Goal: Check status: Check status

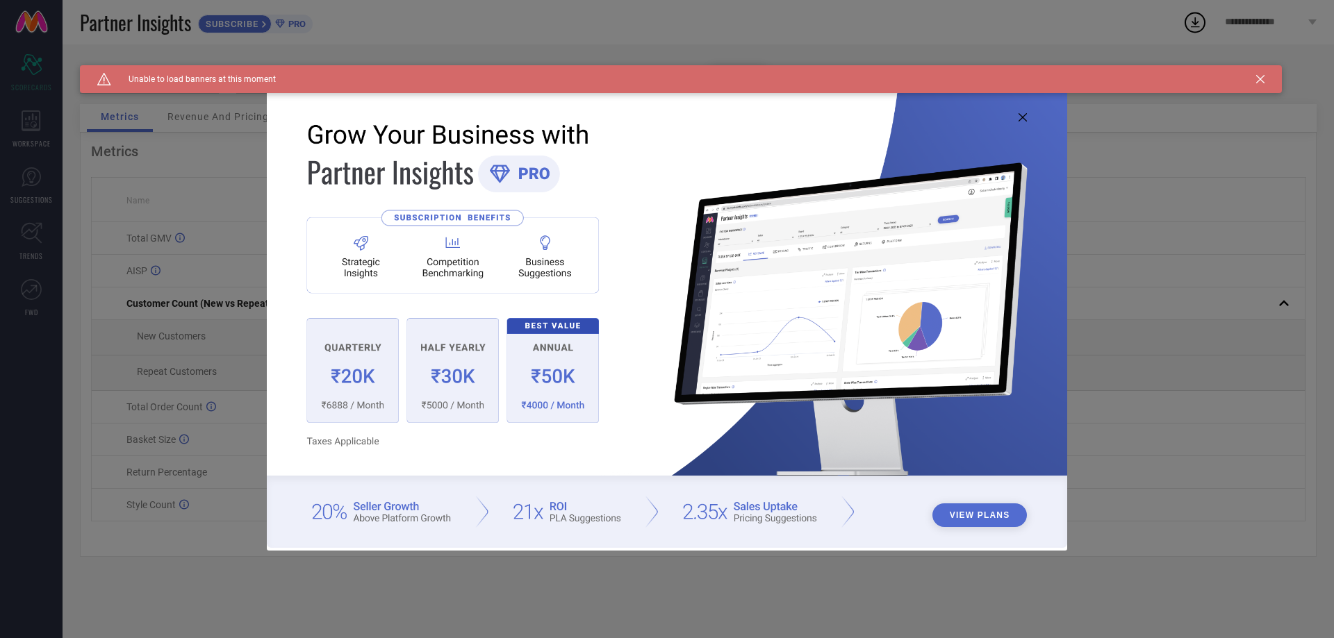
click at [1020, 119] on icon at bounding box center [1022, 117] width 8 height 8
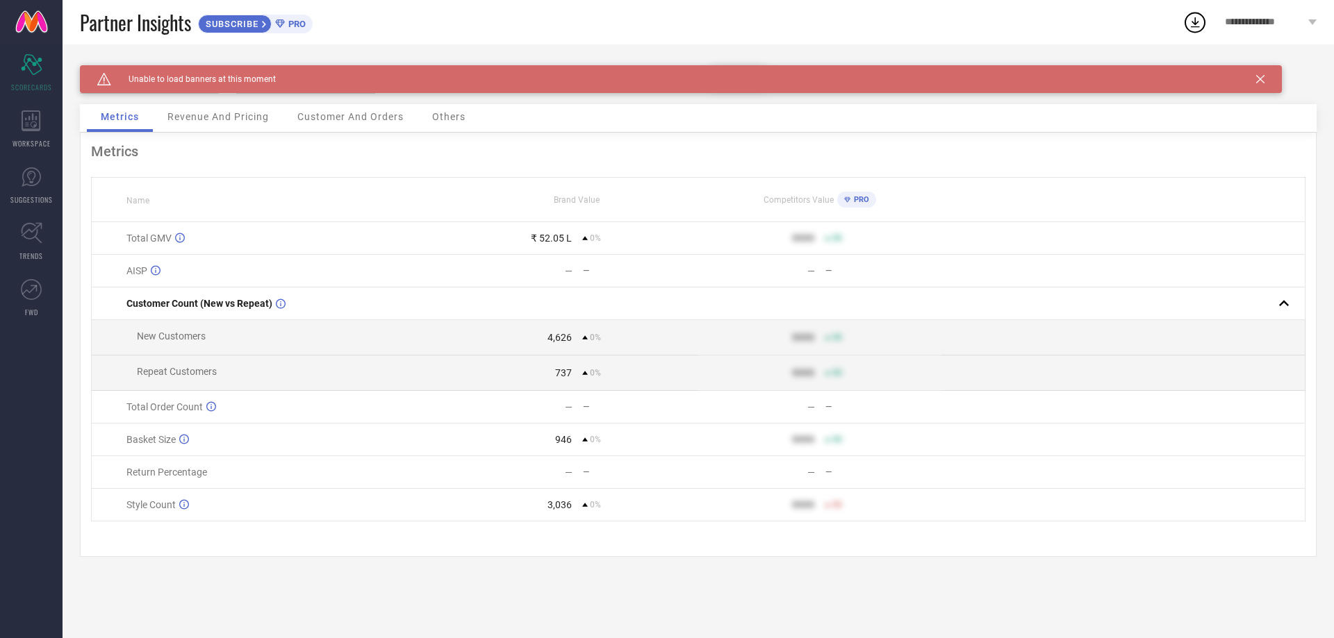
click at [1263, 78] on icon at bounding box center [1260, 79] width 8 height 8
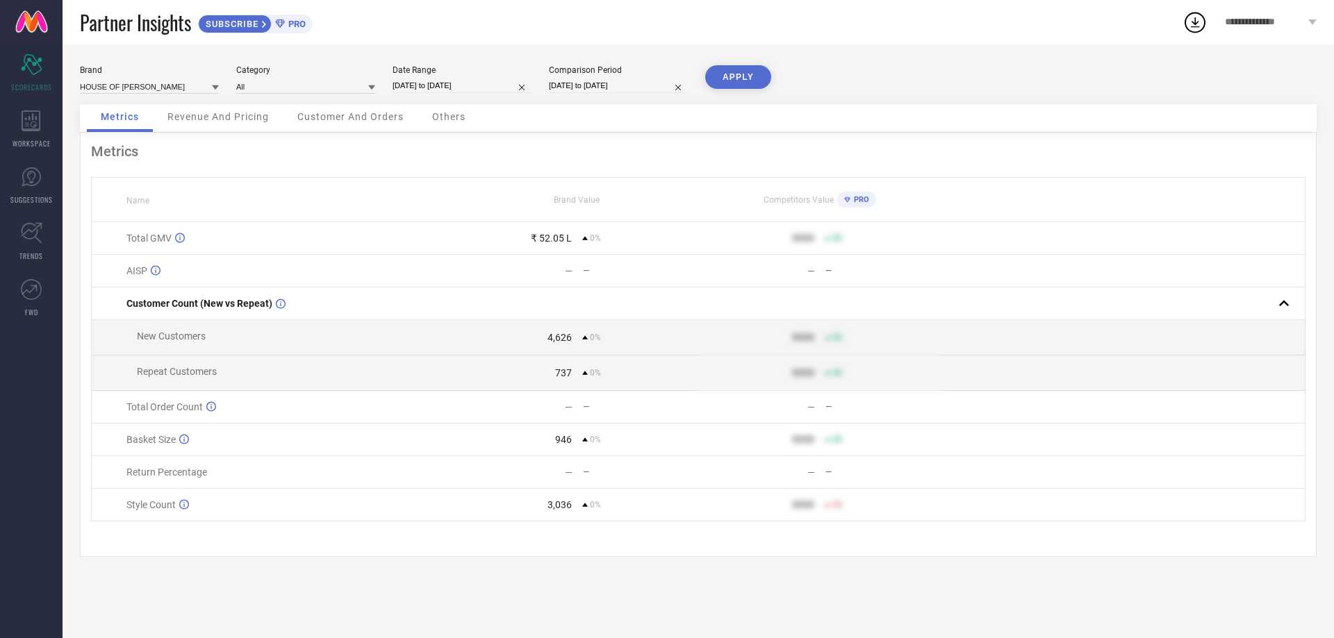
click at [456, 90] on input "[DATE] to [DATE]" at bounding box center [461, 85] width 139 height 15
select select "8"
select select "2025"
select select "9"
select select "2025"
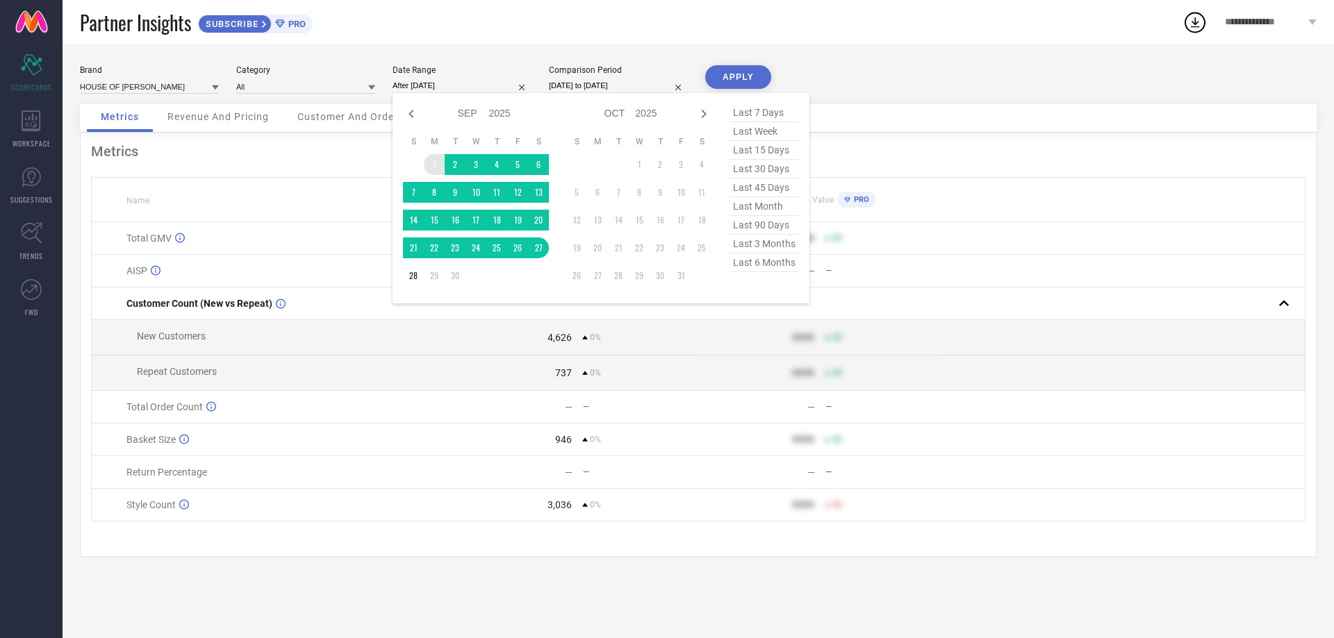
click at [436, 162] on td "1" at bounding box center [434, 164] width 21 height 21
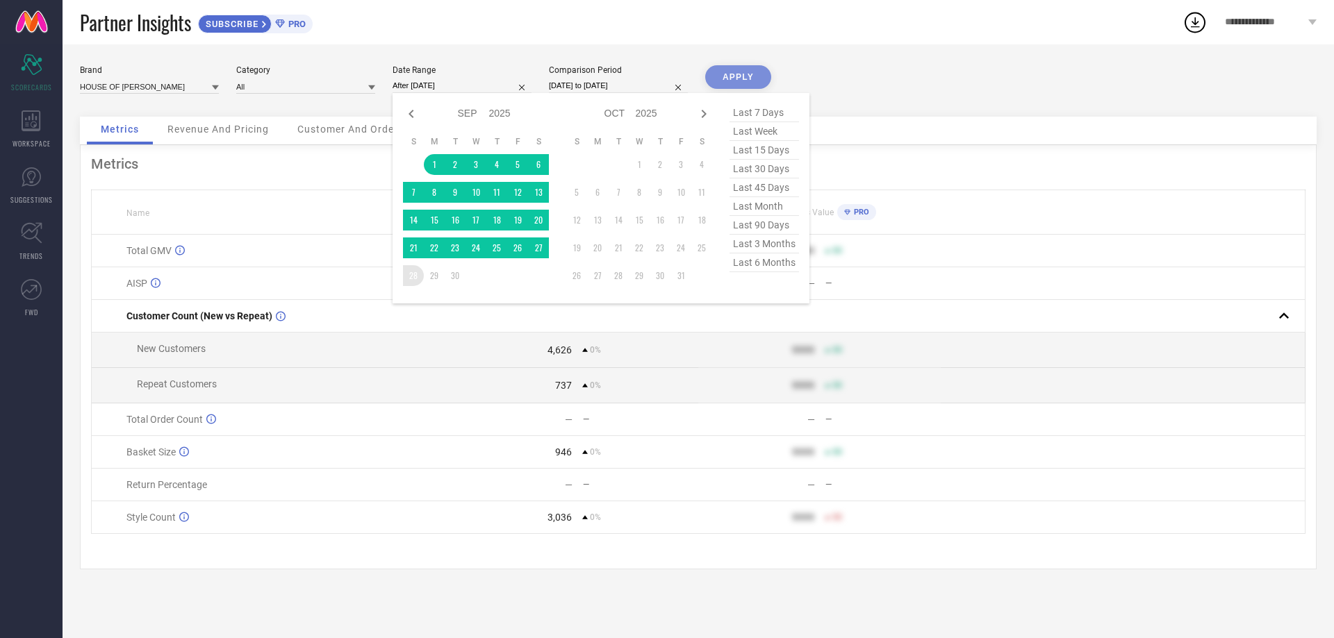
type input "[DATE] to [DATE]"
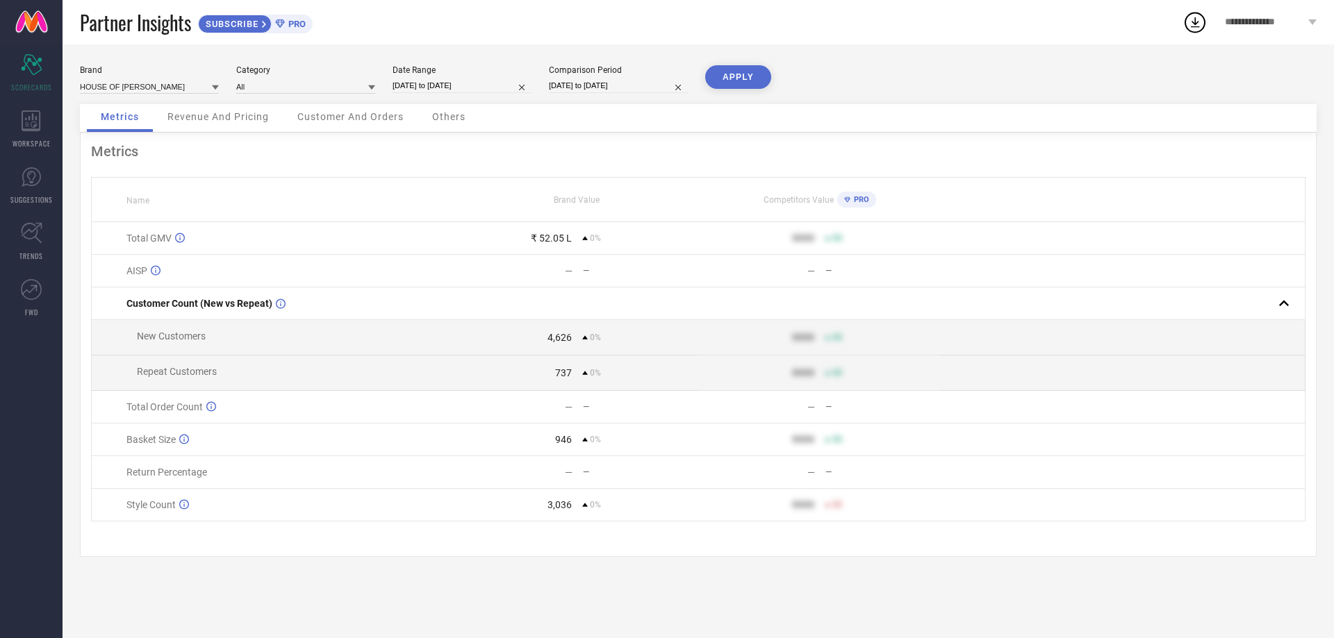
click at [615, 92] on input "[DATE] to [DATE]" at bounding box center [618, 85] width 139 height 15
select select "8"
select select "2025"
select select "9"
select select "2025"
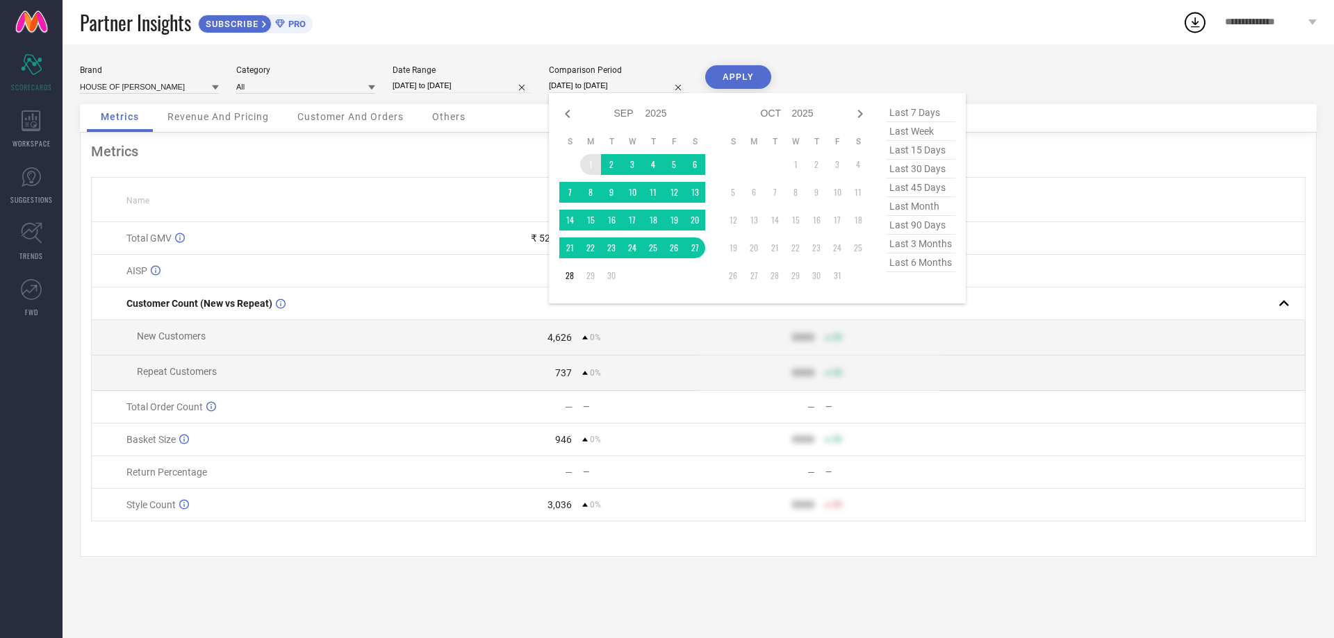
type input "After [DATE]"
click at [589, 158] on td "1" at bounding box center [590, 164] width 21 height 21
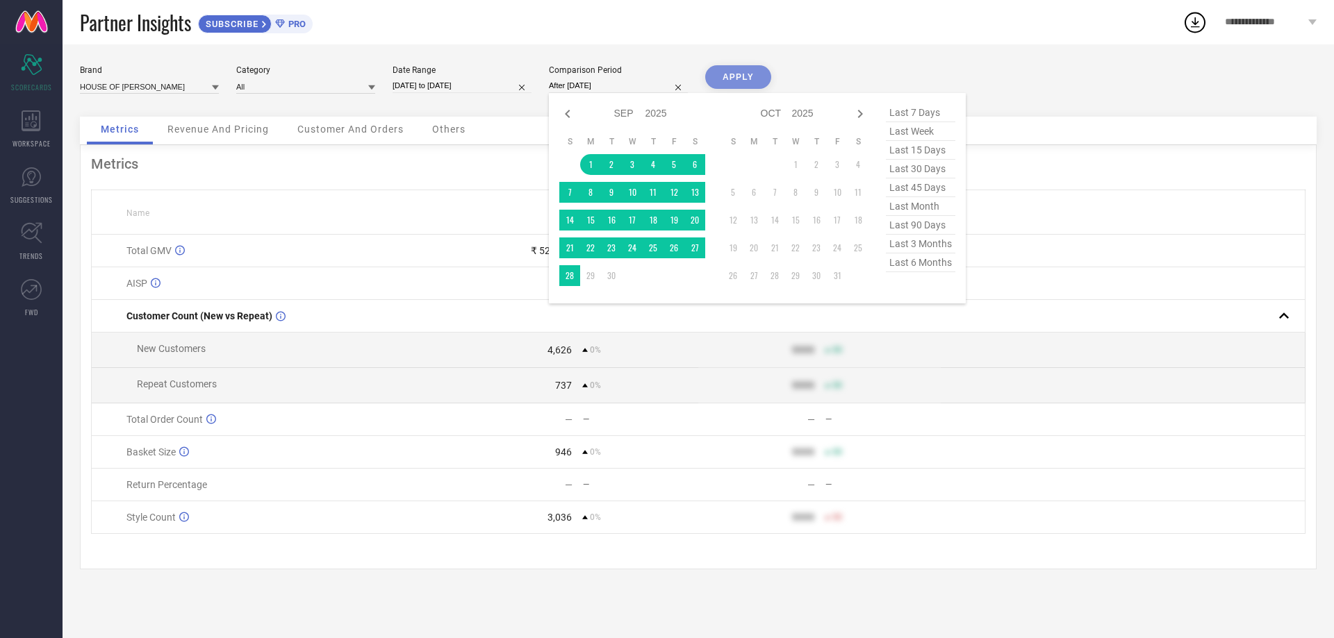
click at [895, 37] on div "Partner Insights SUBSCRIBE PRO" at bounding box center [631, 22] width 1102 height 44
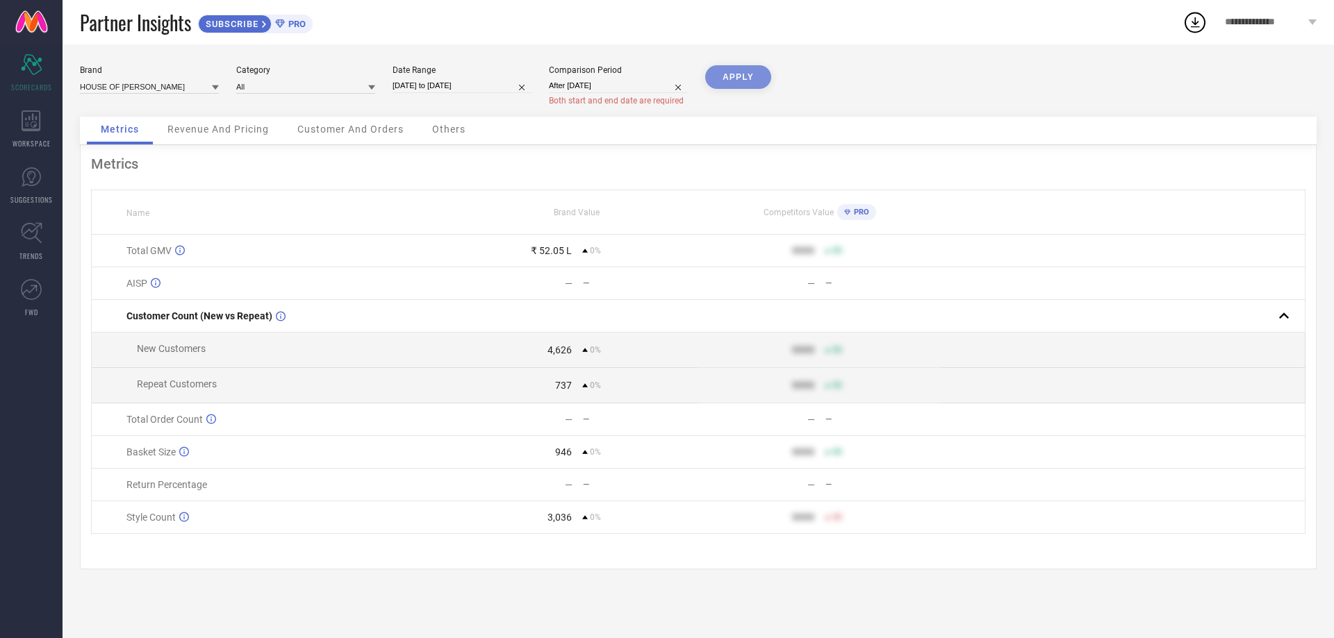
click at [629, 89] on input "After [DATE]" at bounding box center [618, 85] width 139 height 15
select select "8"
select select "2025"
select select "9"
select select "2025"
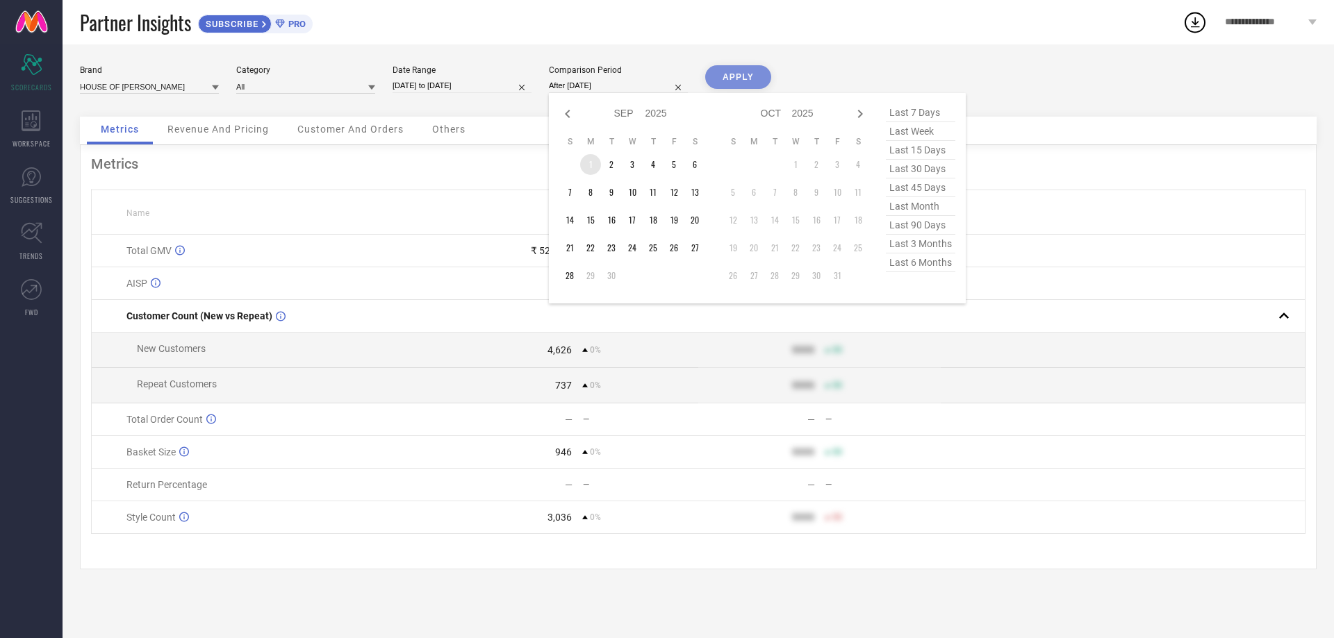
type input "[DATE] to [DATE]"
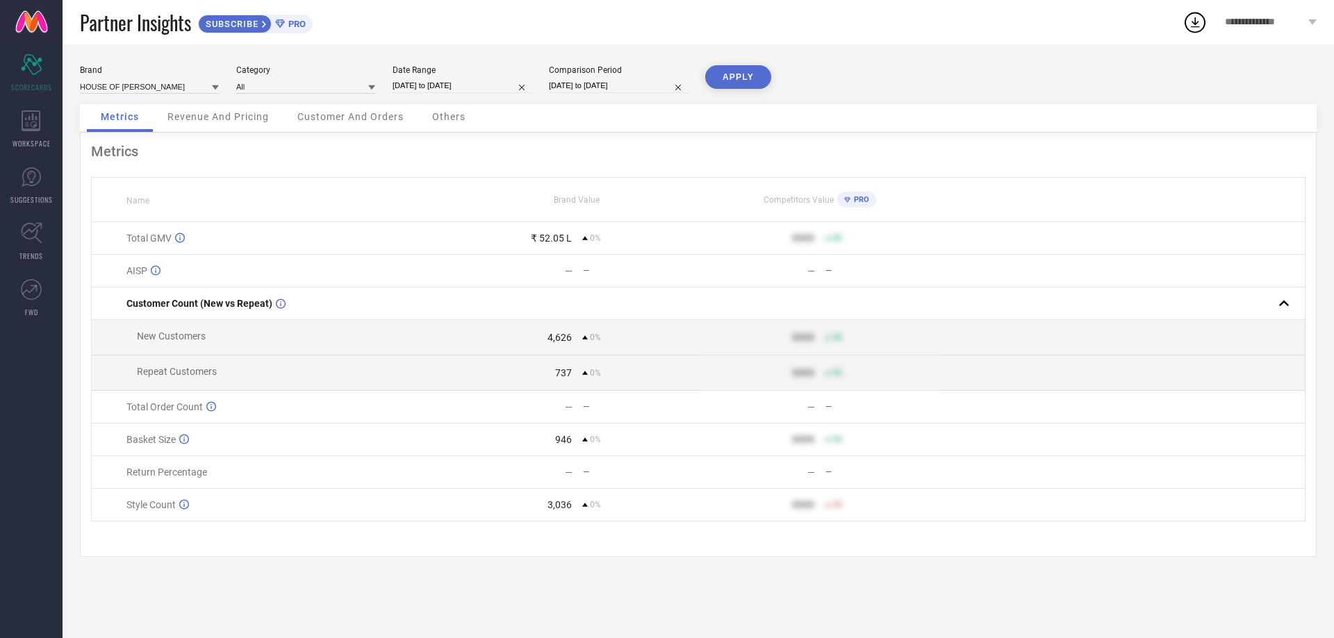
click at [572, 86] on input "[DATE] to [DATE]" at bounding box center [618, 85] width 139 height 15
select select "8"
select select "2025"
select select "9"
select select "2025"
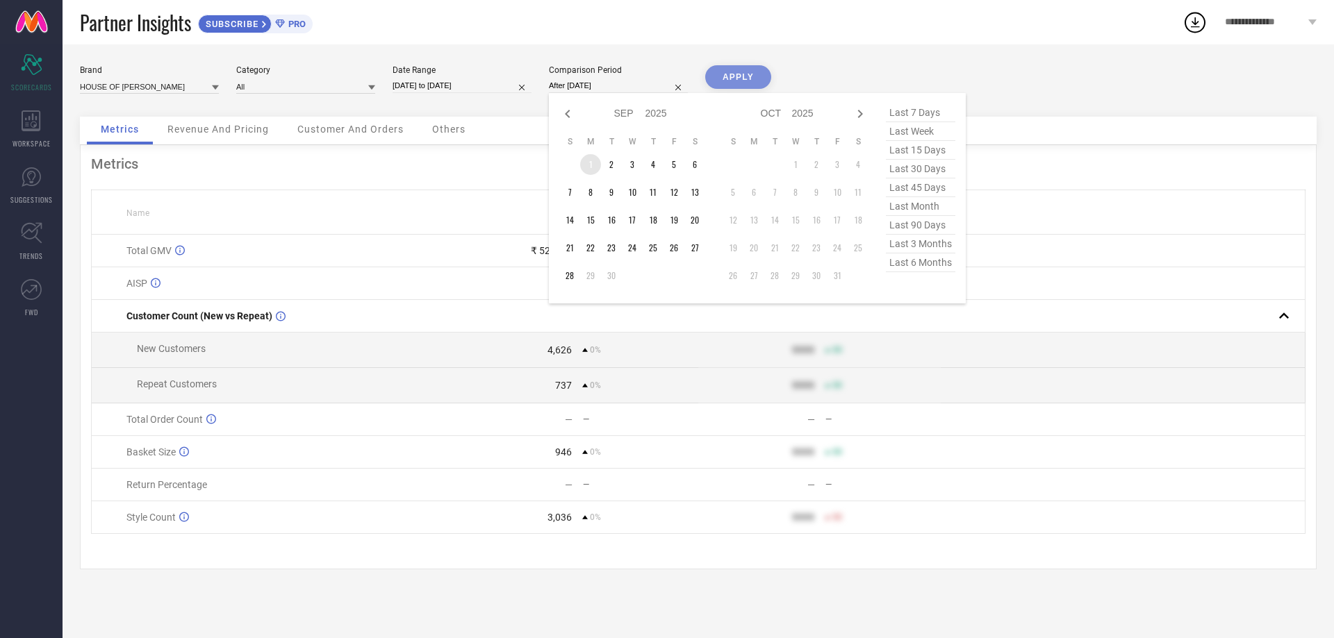
click at [587, 157] on td "1" at bounding box center [590, 164] width 21 height 21
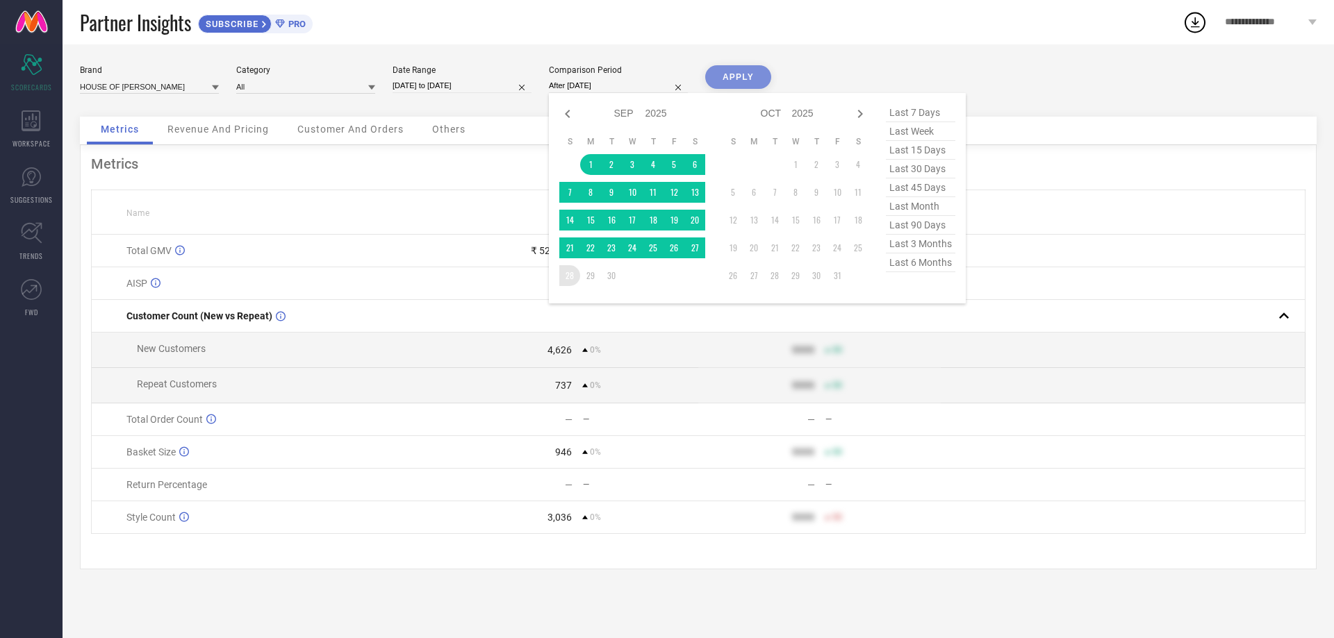
type input "[DATE] to [DATE]"
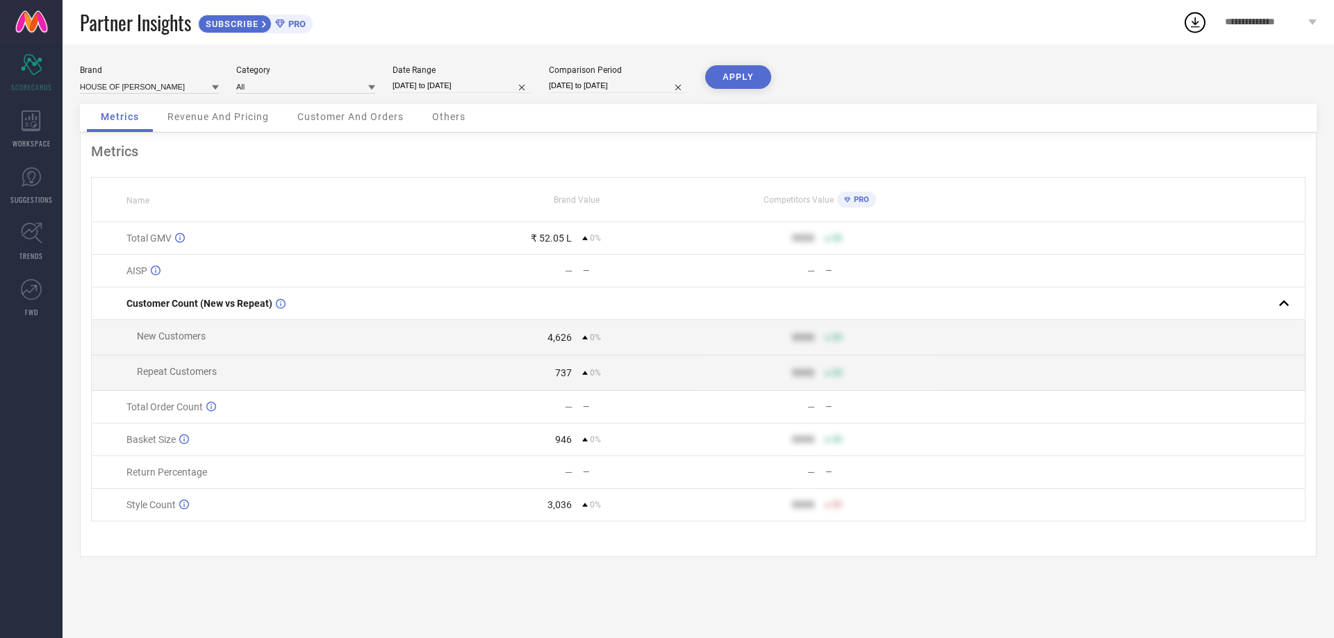
click at [725, 74] on button "APPLY" at bounding box center [738, 77] width 66 height 24
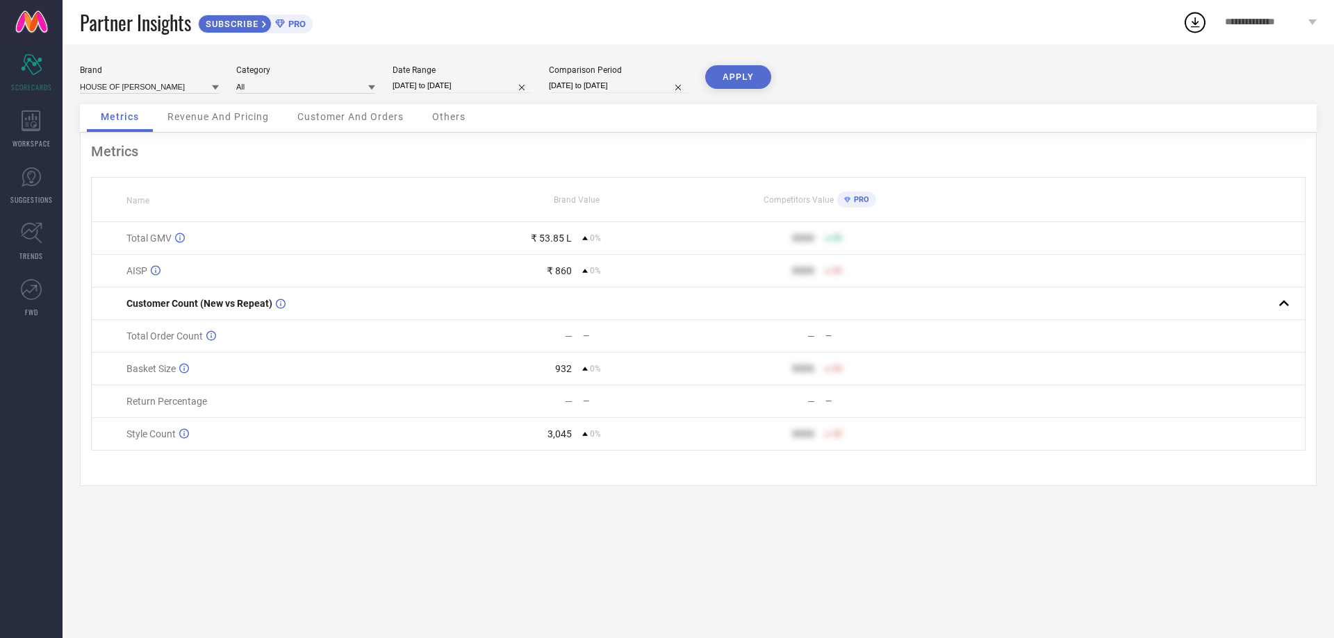
click at [470, 85] on input "[DATE] to [DATE]" at bounding box center [461, 85] width 139 height 15
select select "8"
select select "2025"
select select "9"
select select "2025"
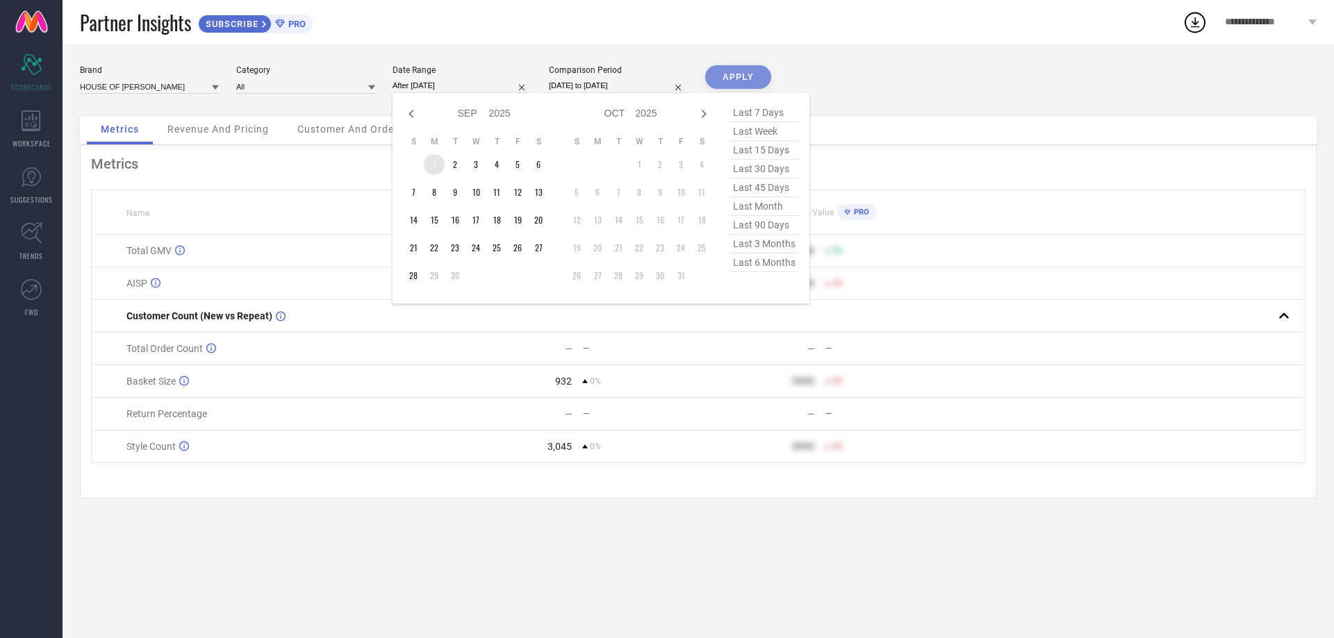
click at [435, 157] on td "1" at bounding box center [434, 164] width 21 height 21
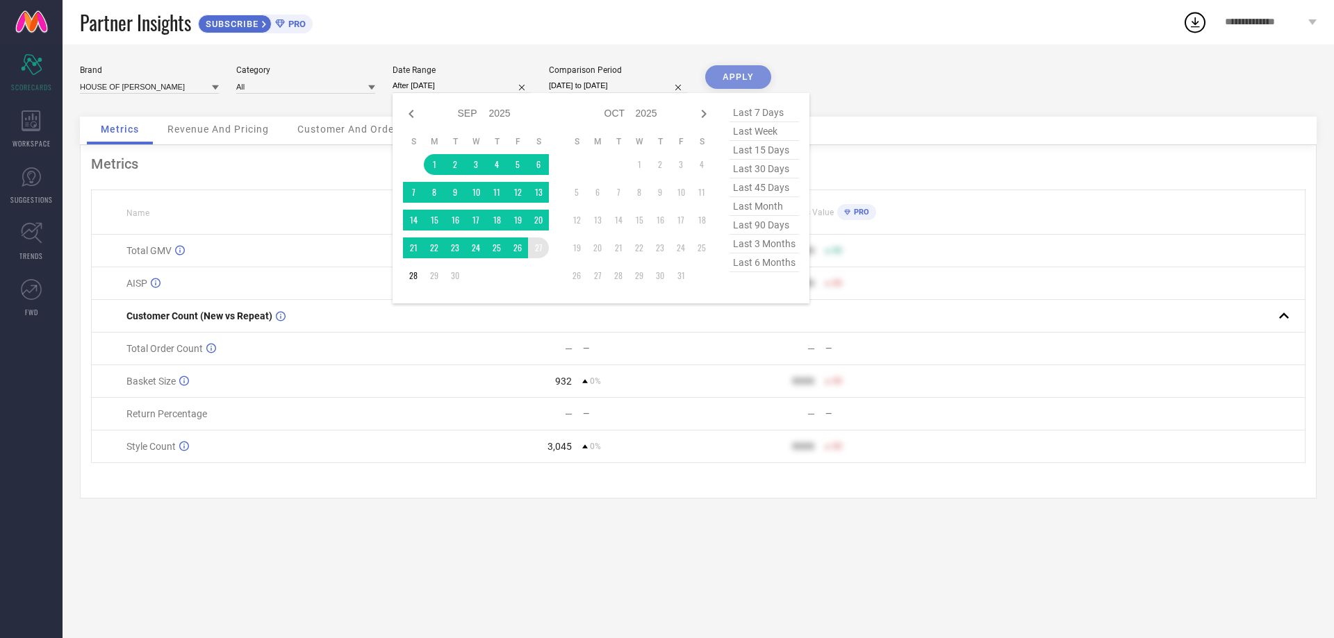
type input "[DATE] to [DATE]"
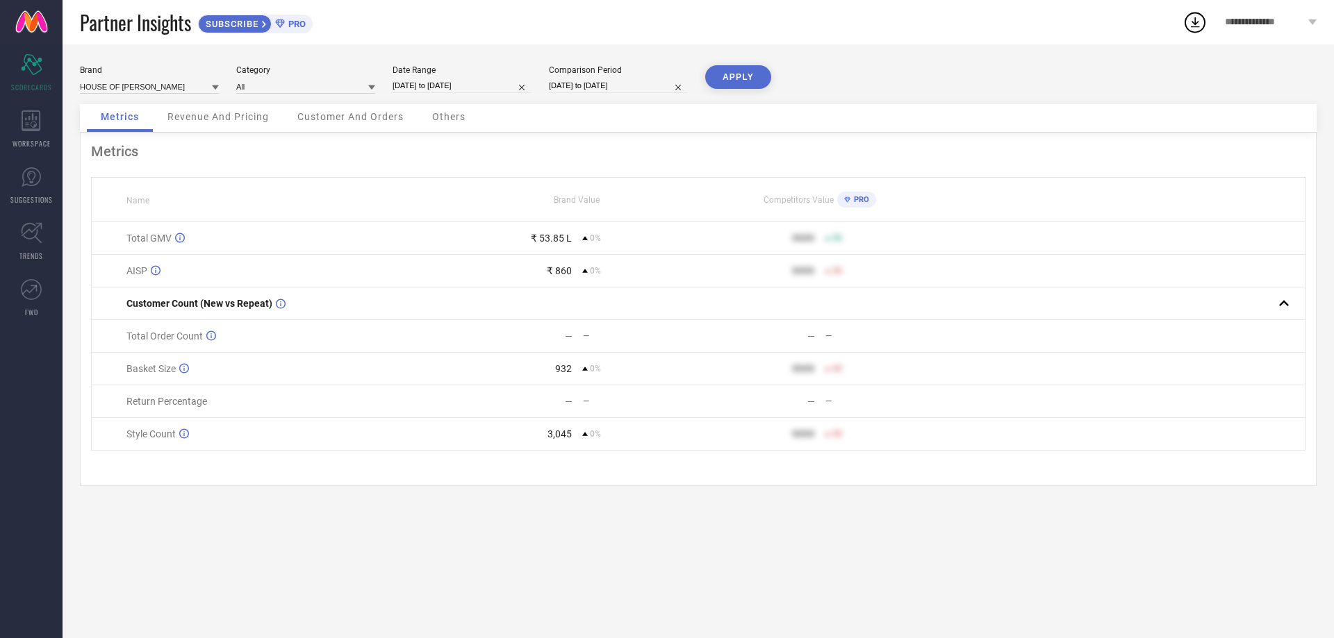
click at [601, 87] on input "[DATE] to [DATE]" at bounding box center [618, 85] width 139 height 15
select select "8"
select select "2025"
select select "9"
select select "2025"
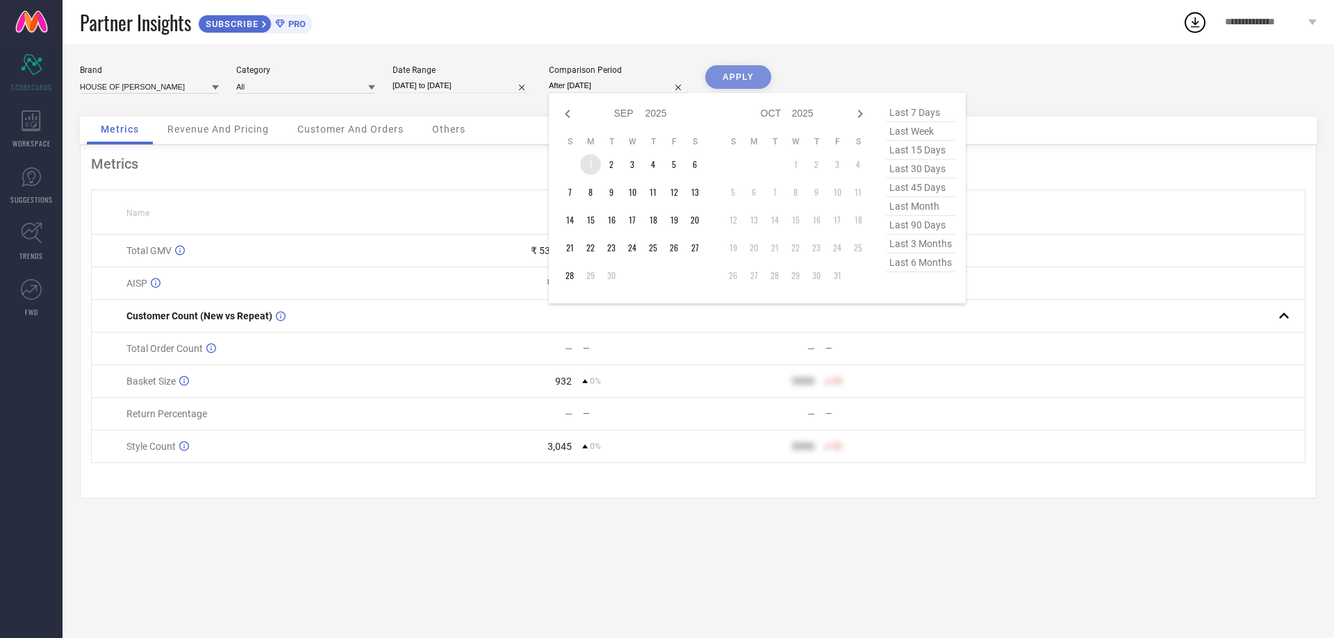
click at [586, 160] on td "1" at bounding box center [590, 164] width 21 height 21
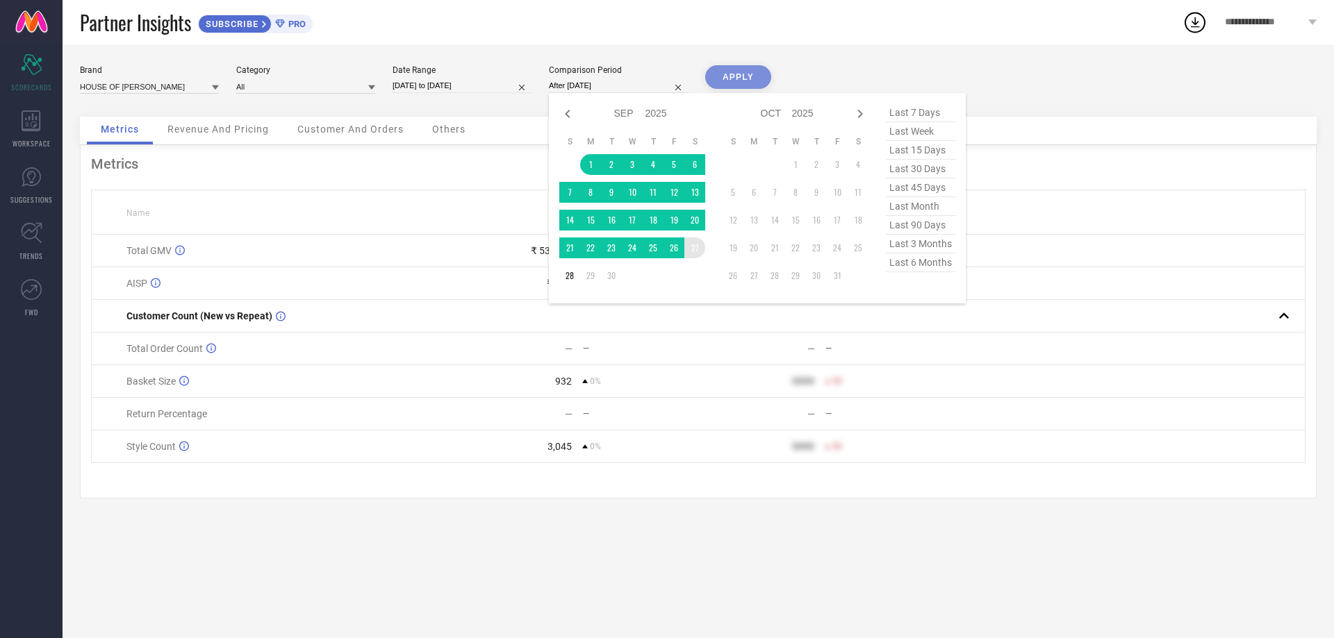
type input "[DATE] to [DATE]"
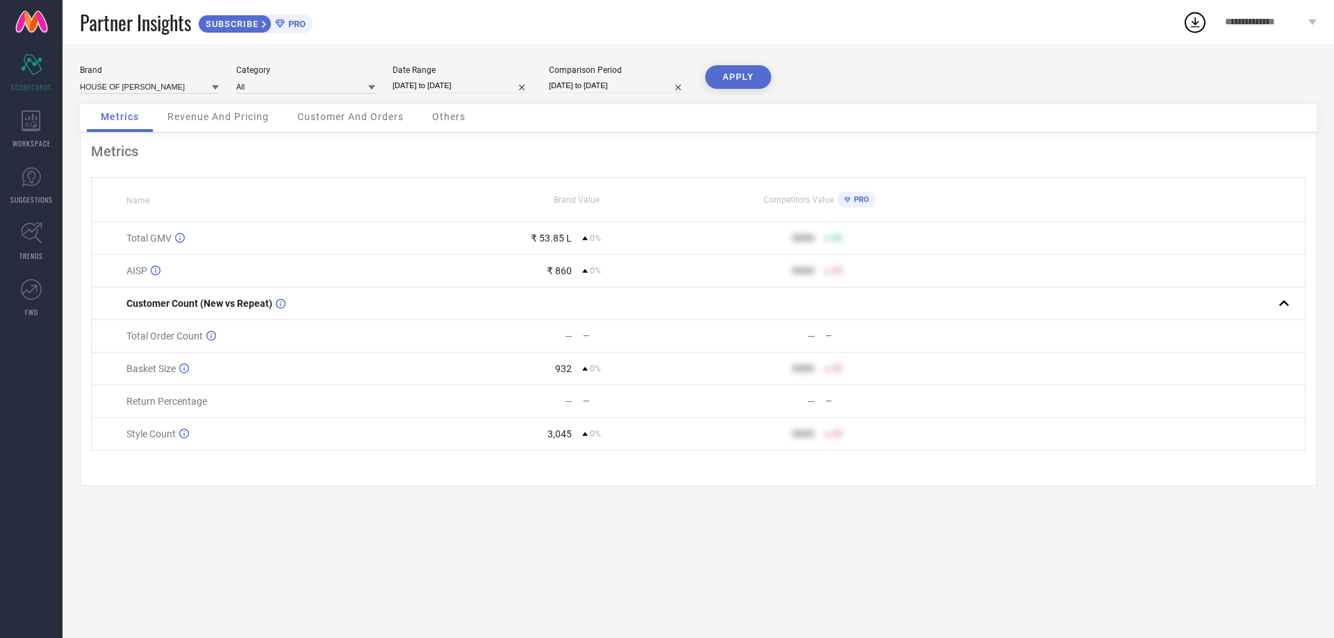
click at [738, 73] on button "APPLY" at bounding box center [738, 77] width 66 height 24
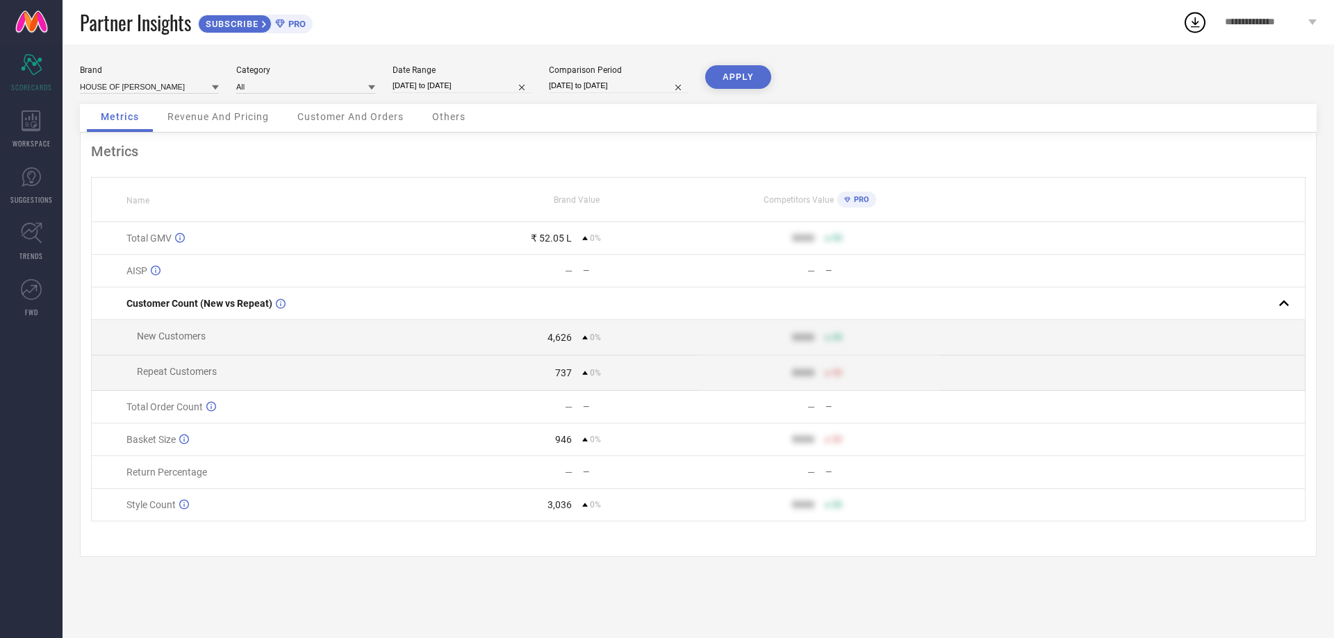
click at [416, 86] on input "[DATE] to [DATE]" at bounding box center [461, 85] width 139 height 15
select select "8"
select select "2025"
select select "9"
select select "2025"
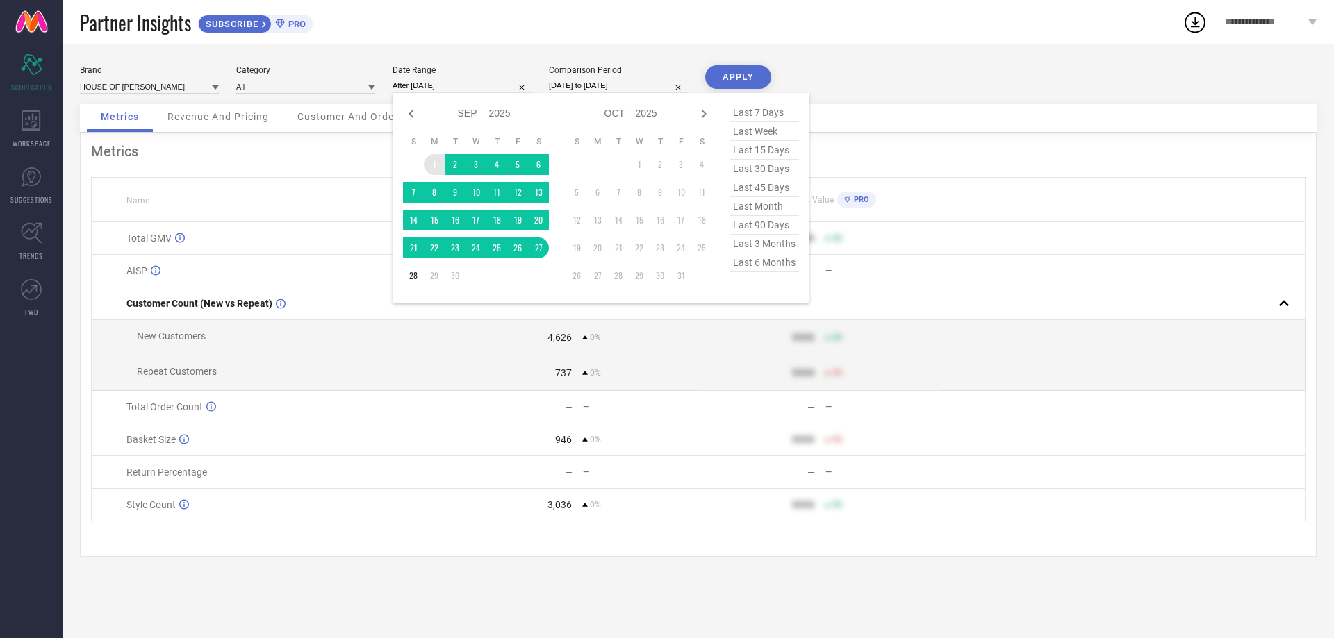
click at [430, 162] on td "1" at bounding box center [434, 164] width 21 height 21
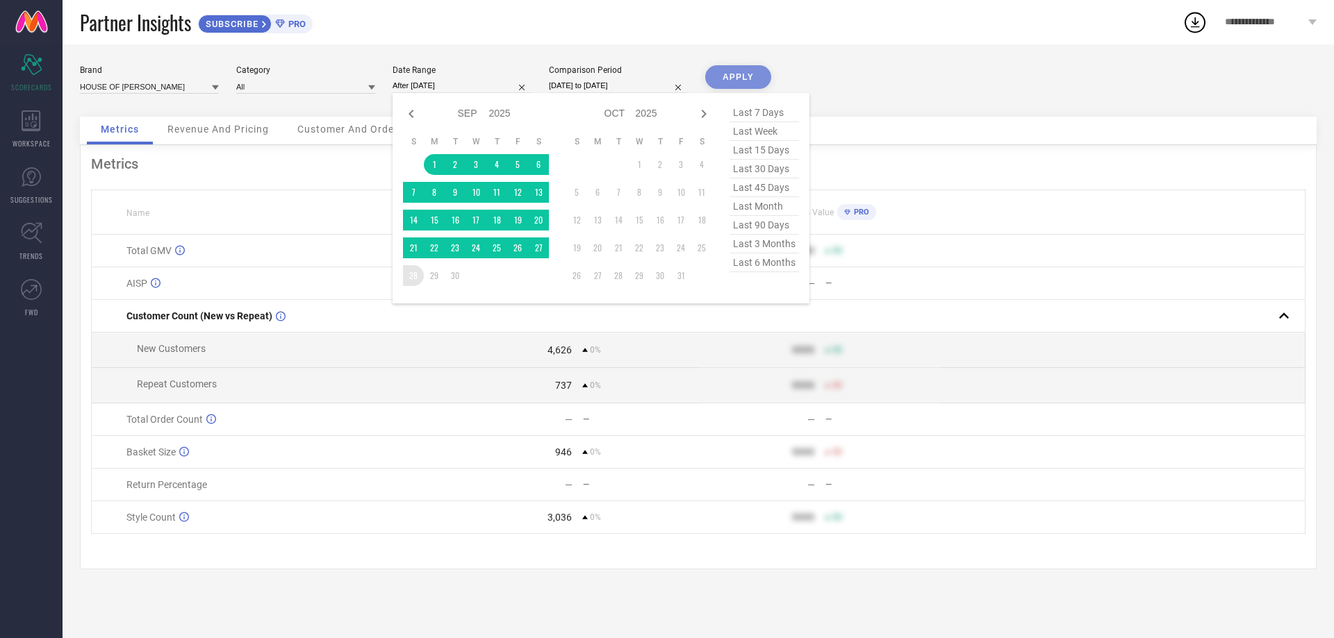
type input "[DATE] to [DATE]"
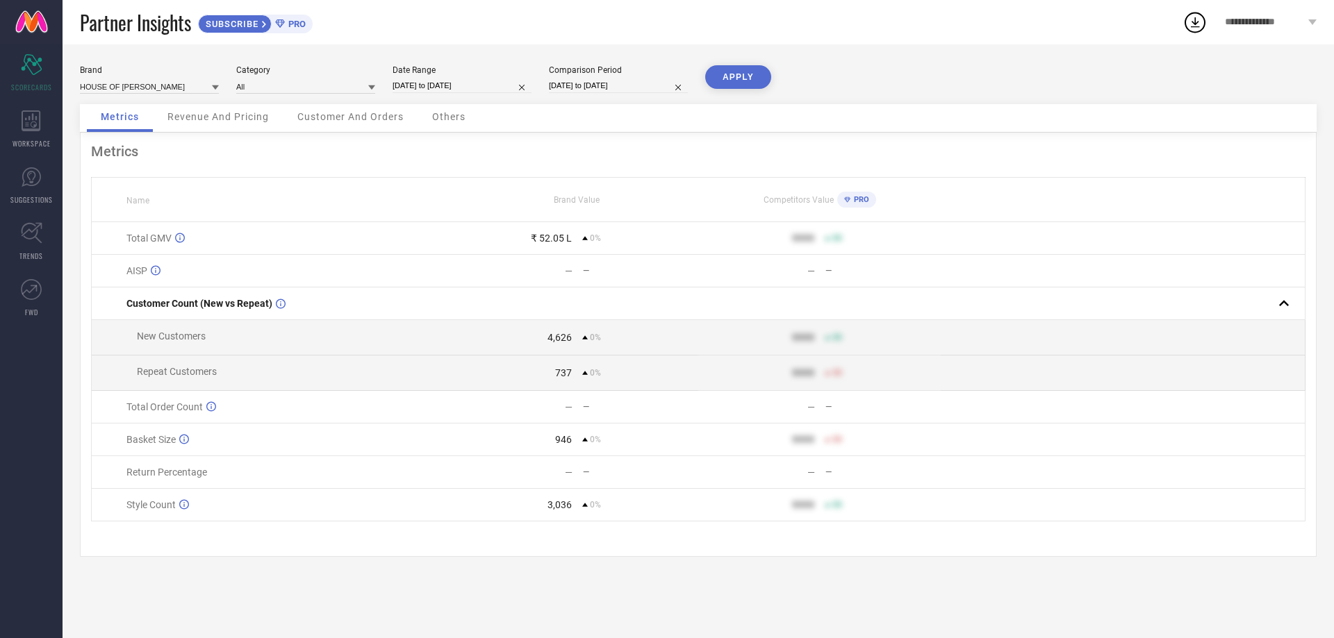
click at [584, 85] on input "[DATE] to [DATE]" at bounding box center [618, 85] width 139 height 15
select select "8"
select select "2025"
select select "9"
select select "2025"
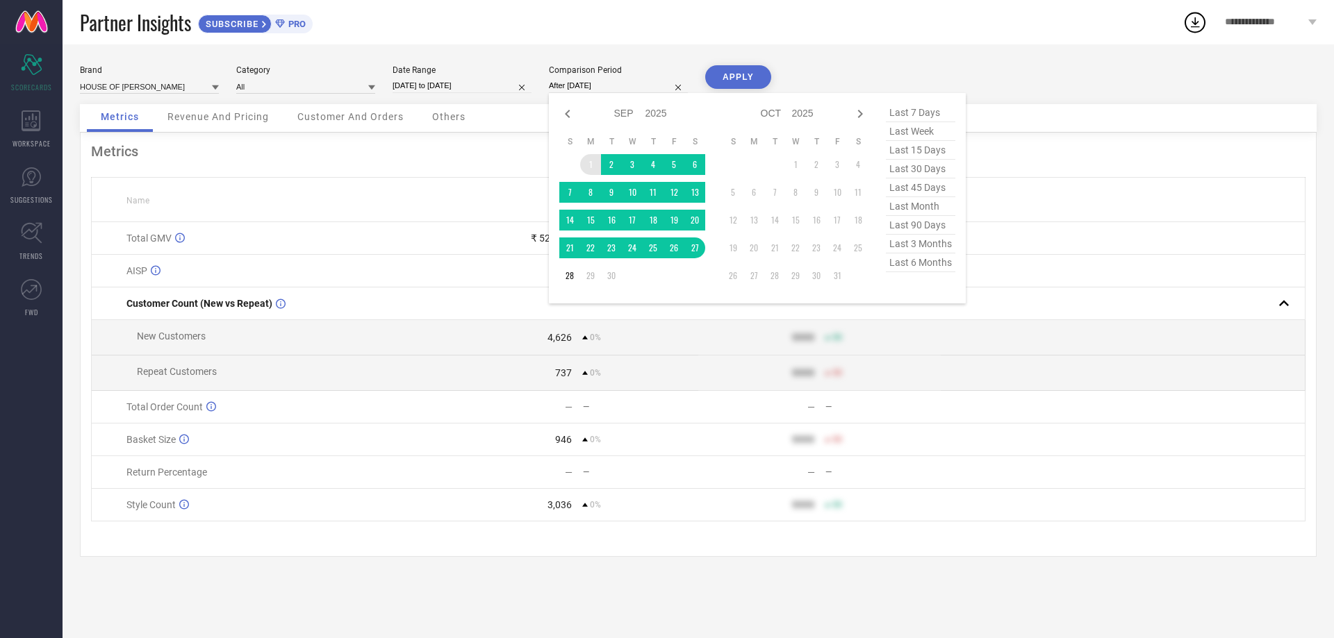
click at [583, 161] on td "1" at bounding box center [590, 164] width 21 height 21
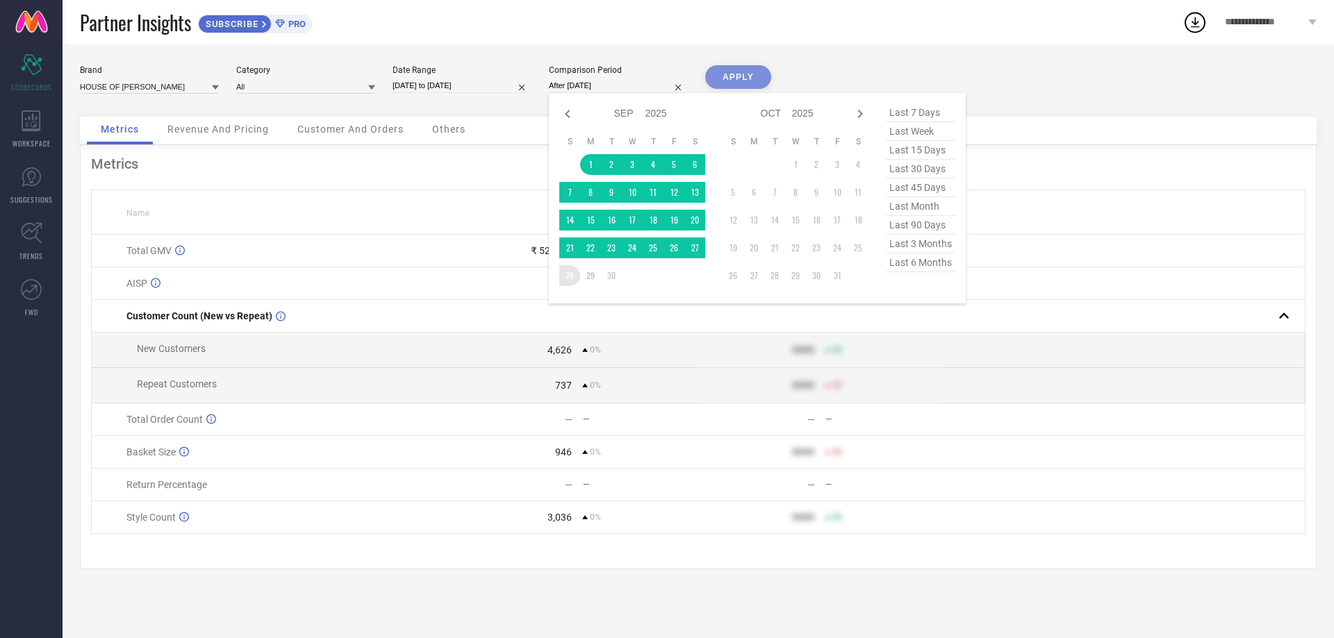
type input "[DATE] to [DATE]"
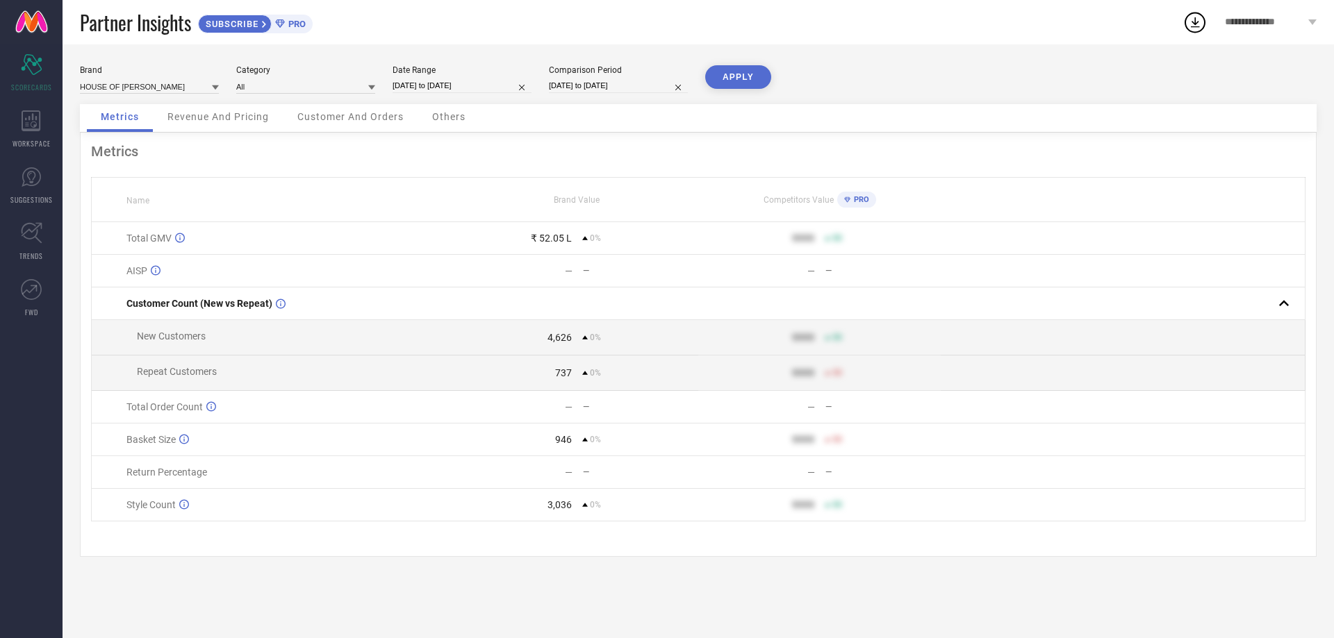
click at [726, 81] on button "APPLY" at bounding box center [738, 77] width 66 height 24
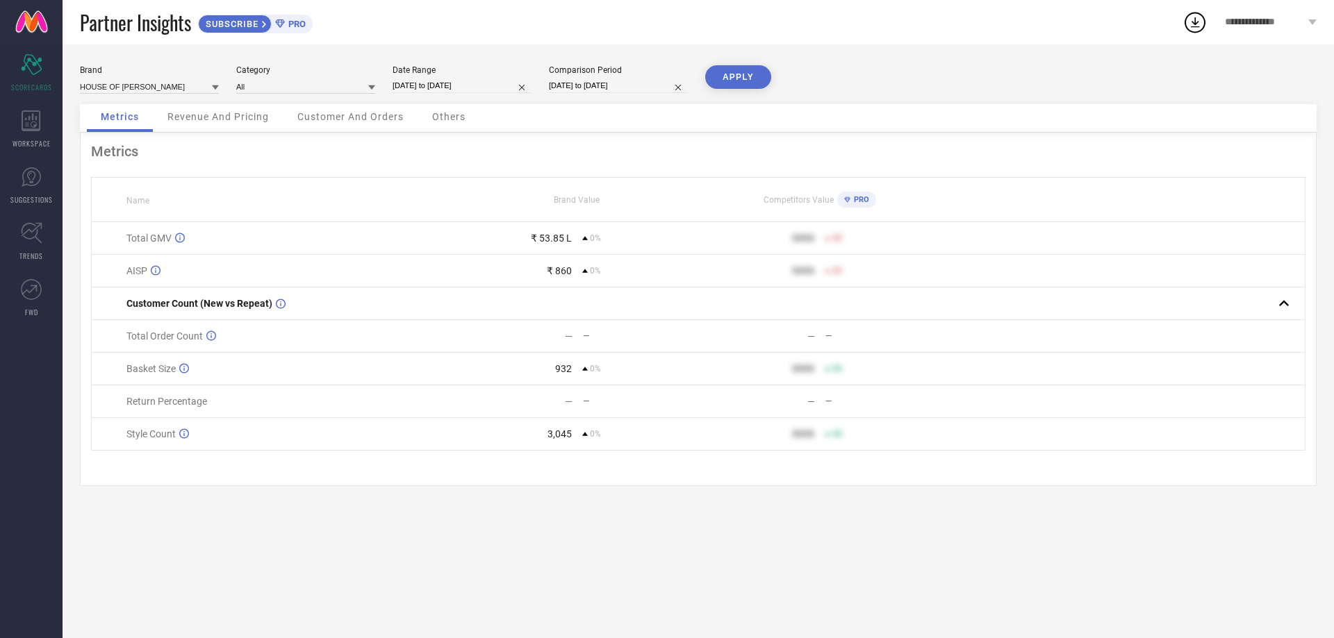
select select "8"
select select "2025"
select select "9"
select select "2025"
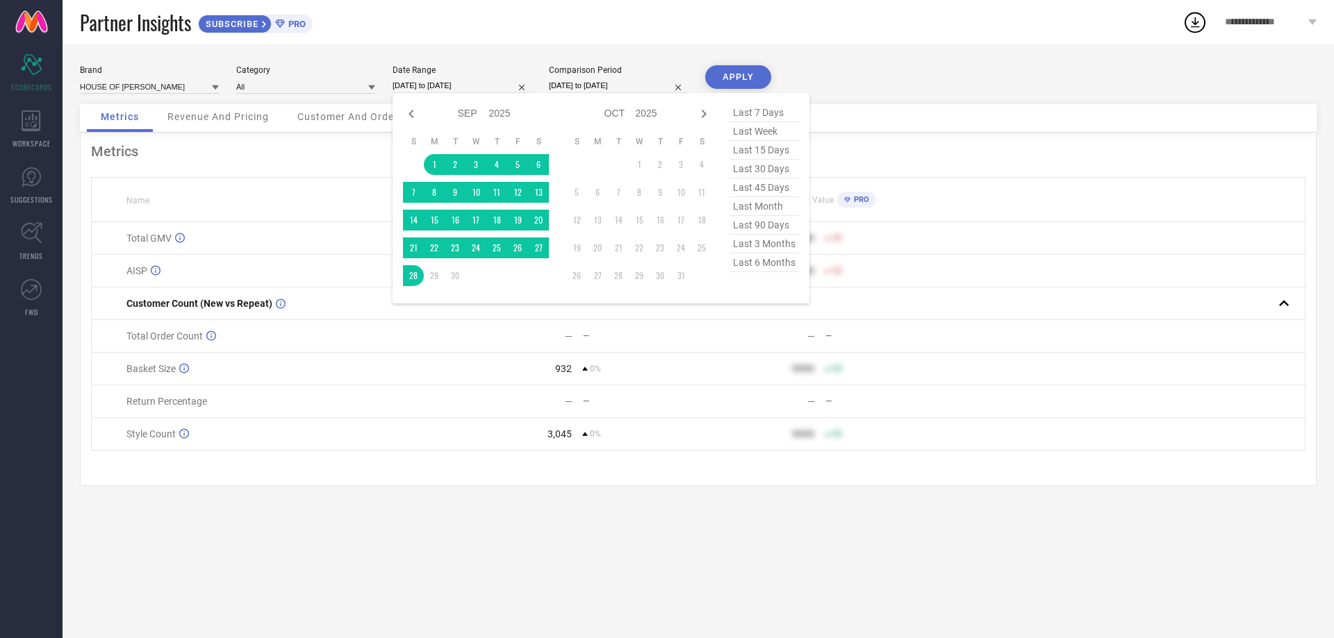
click at [431, 83] on input "[DATE] to [DATE]" at bounding box center [461, 85] width 139 height 15
click at [889, 78] on div "Brand HOUSE OF [GEOGRAPHIC_DATA] Category All Date Range [DATE] to [DATE] Jan F…" at bounding box center [698, 84] width 1236 height 39
